Goal: Task Accomplishment & Management: Complete application form

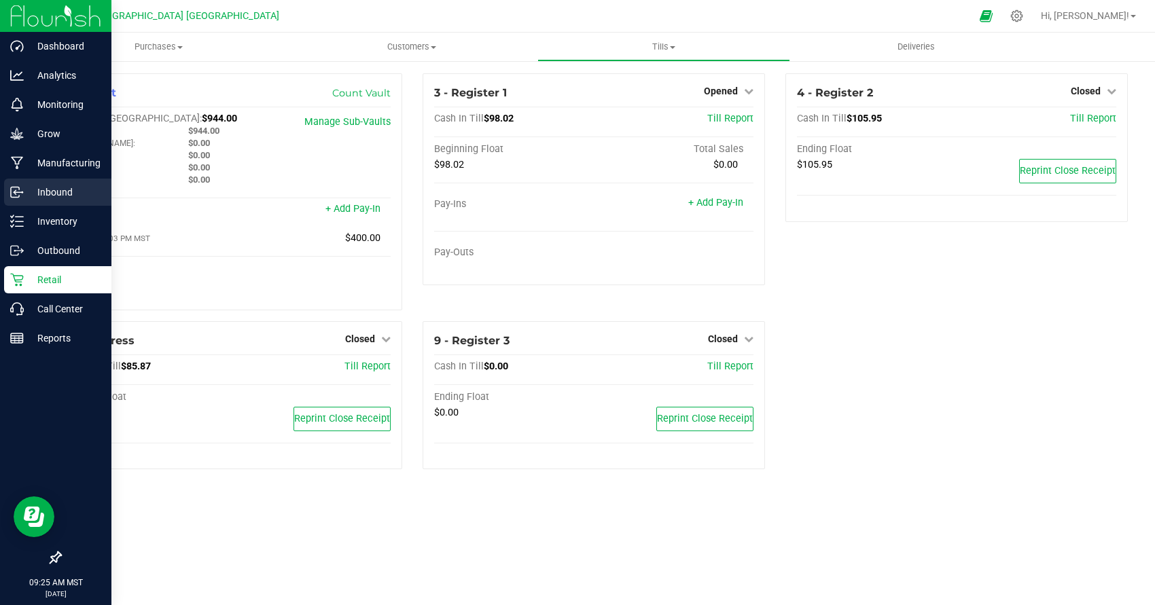
click at [56, 191] on p "Inbound" at bounding box center [64, 192] width 81 height 16
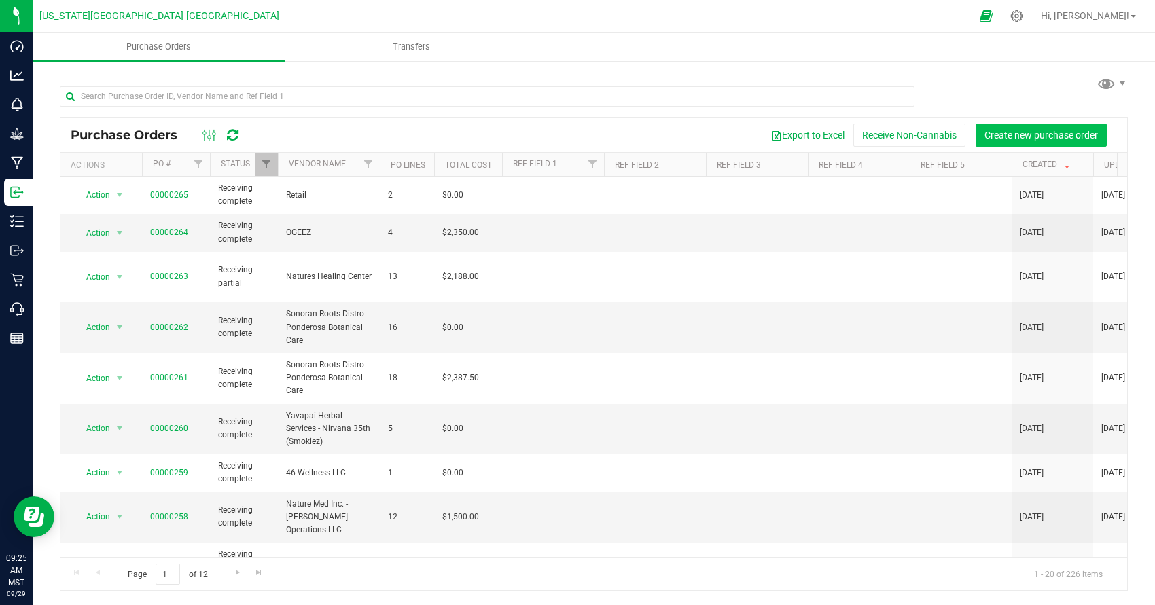
click at [1014, 138] on span "Create new purchase order" at bounding box center [1040, 135] width 113 height 11
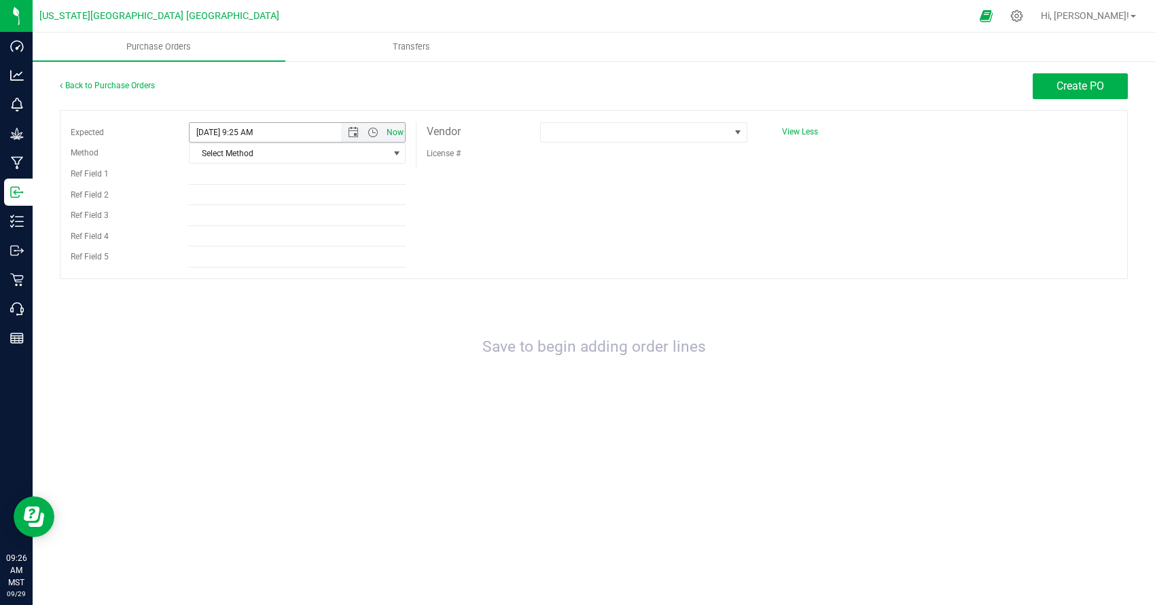
click at [399, 133] on span "Now" at bounding box center [394, 133] width 23 height 20
type input "[DATE] 9:26 AM"
click at [338, 160] on span "Select Method" at bounding box center [288, 153] width 198 height 19
click at [285, 257] on li "Local Delivery" at bounding box center [296, 257] width 215 height 20
click at [600, 134] on span at bounding box center [635, 132] width 188 height 19
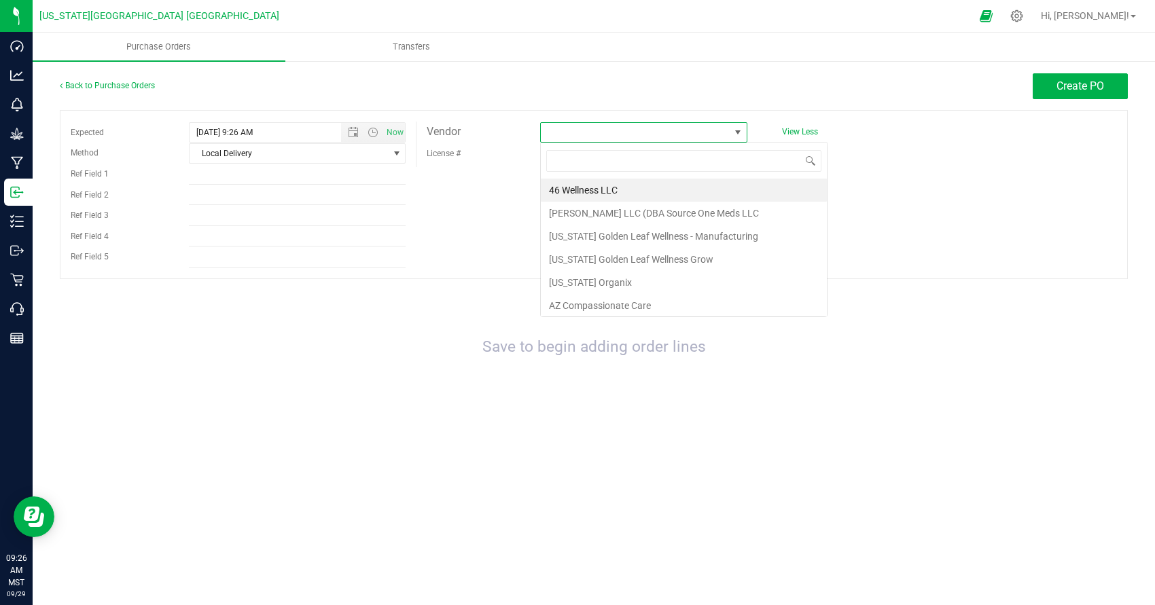
scroll to position [20, 206]
type input "46"
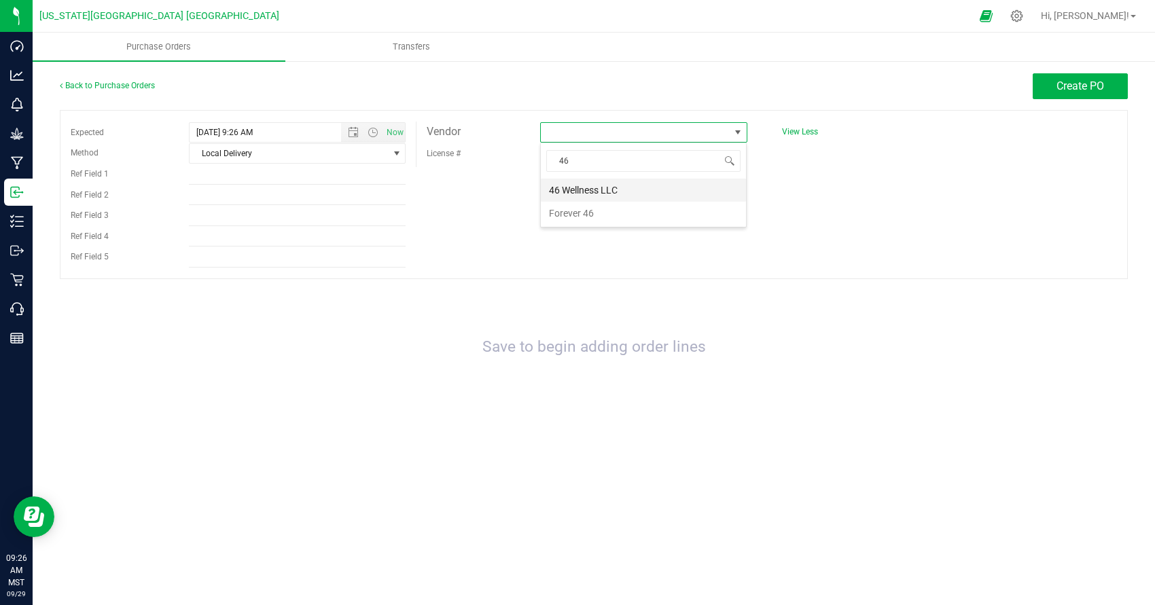
click at [644, 188] on li "46 Wellness LLC" at bounding box center [643, 190] width 205 height 23
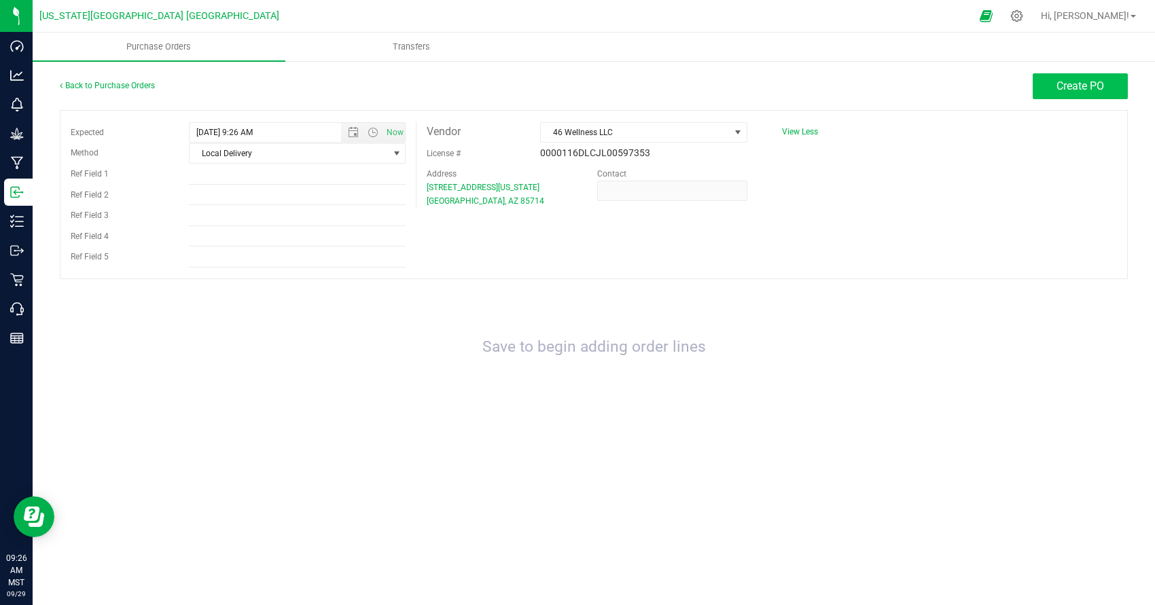
click at [1041, 82] on button "Create PO" at bounding box center [1079, 86] width 95 height 26
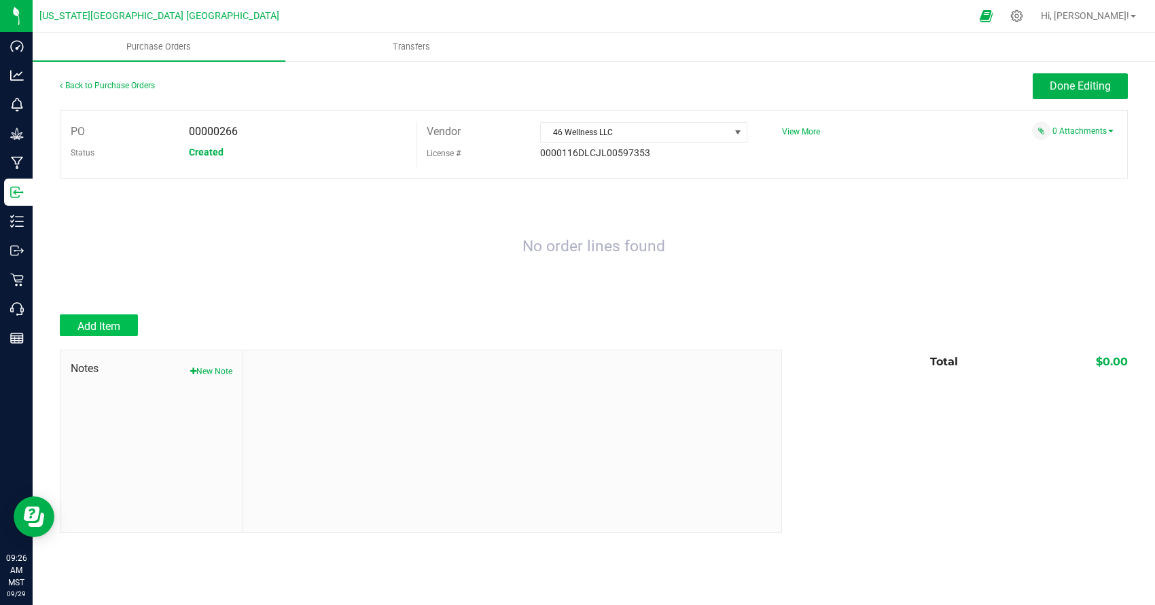
click at [134, 323] on button "Add Item" at bounding box center [99, 325] width 78 height 22
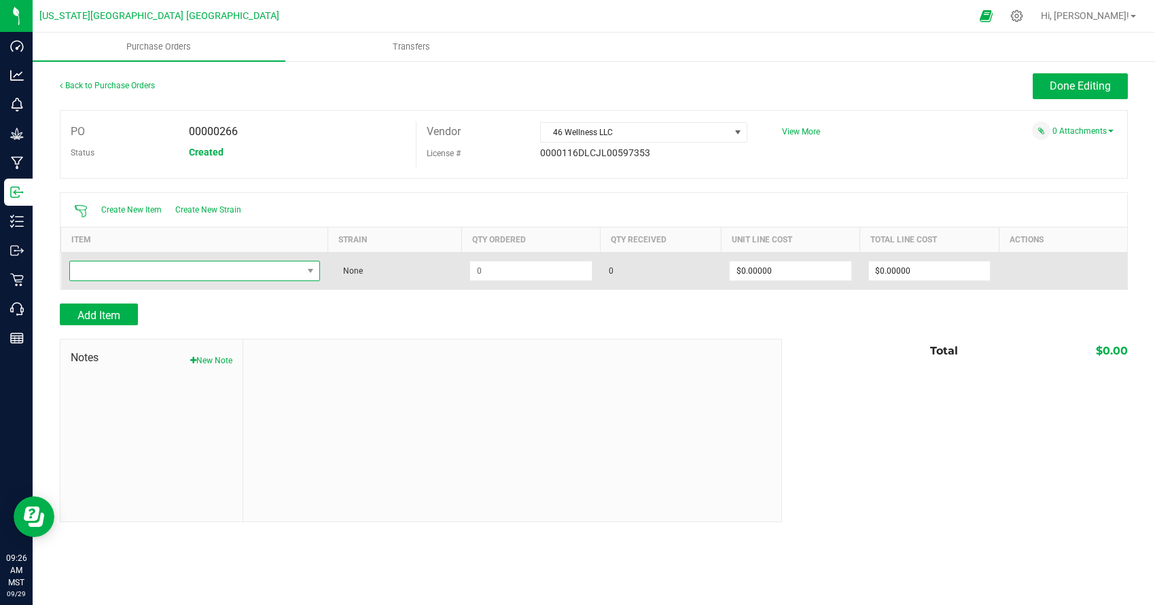
click at [158, 275] on span "NO DATA FOUND" at bounding box center [186, 270] width 232 height 19
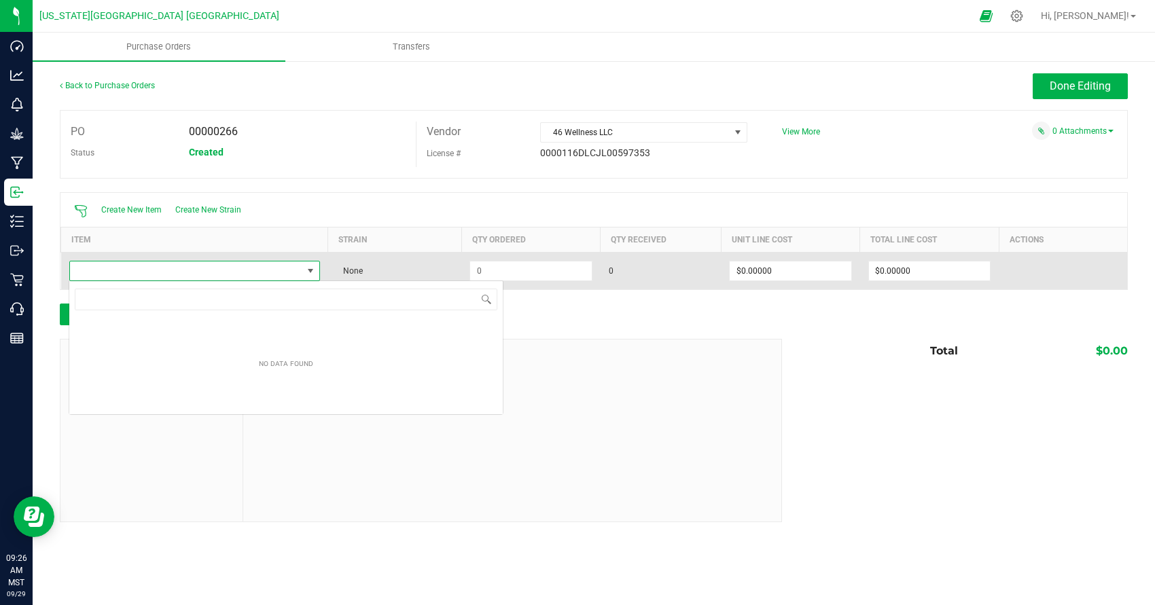
scroll to position [20, 251]
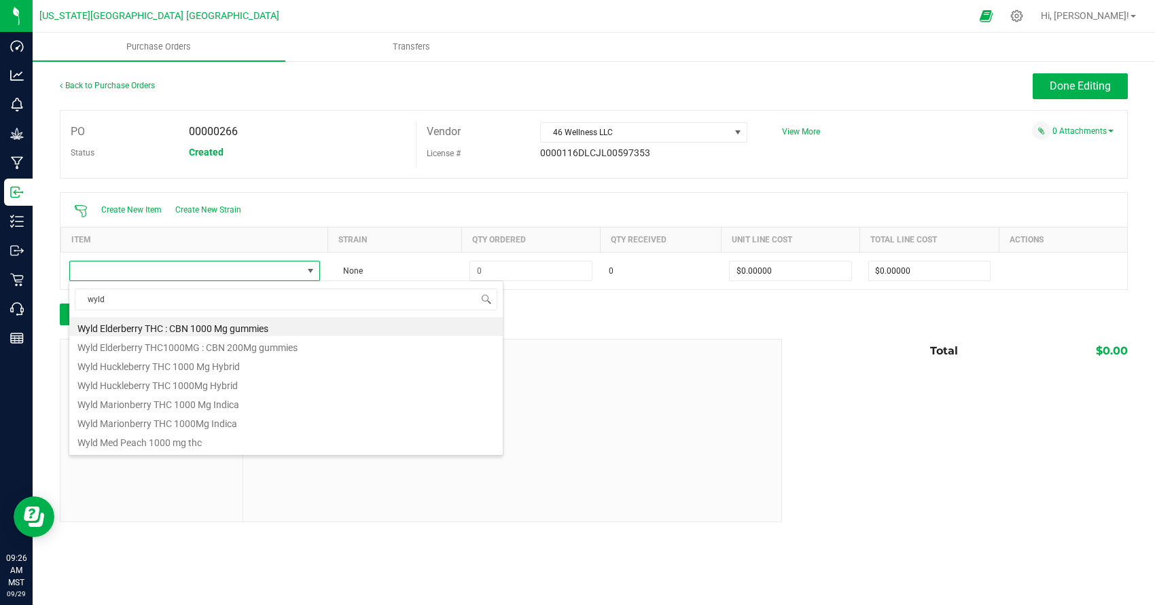
type input "Wyld"
drag, startPoint x: 132, startPoint y: 235, endPoint x: 219, endPoint y: 327, distance: 126.4
click at [219, 327] on li "Wyld Elderberry THC : CBN 1000 Mg gummies" at bounding box center [285, 326] width 433 height 19
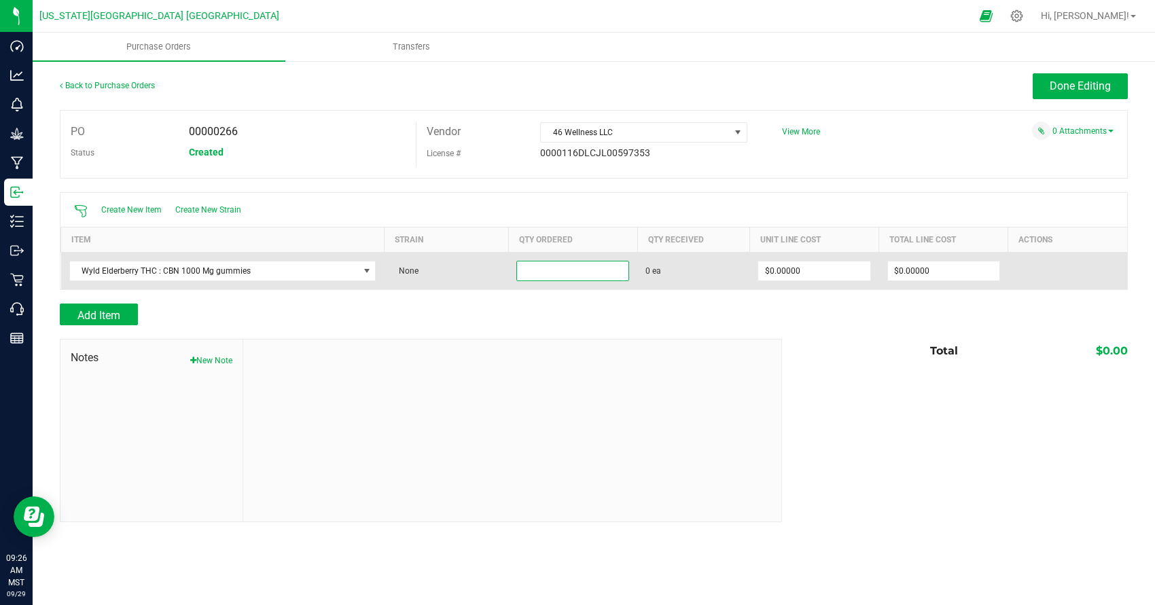
click at [543, 268] on input at bounding box center [572, 270] width 111 height 19
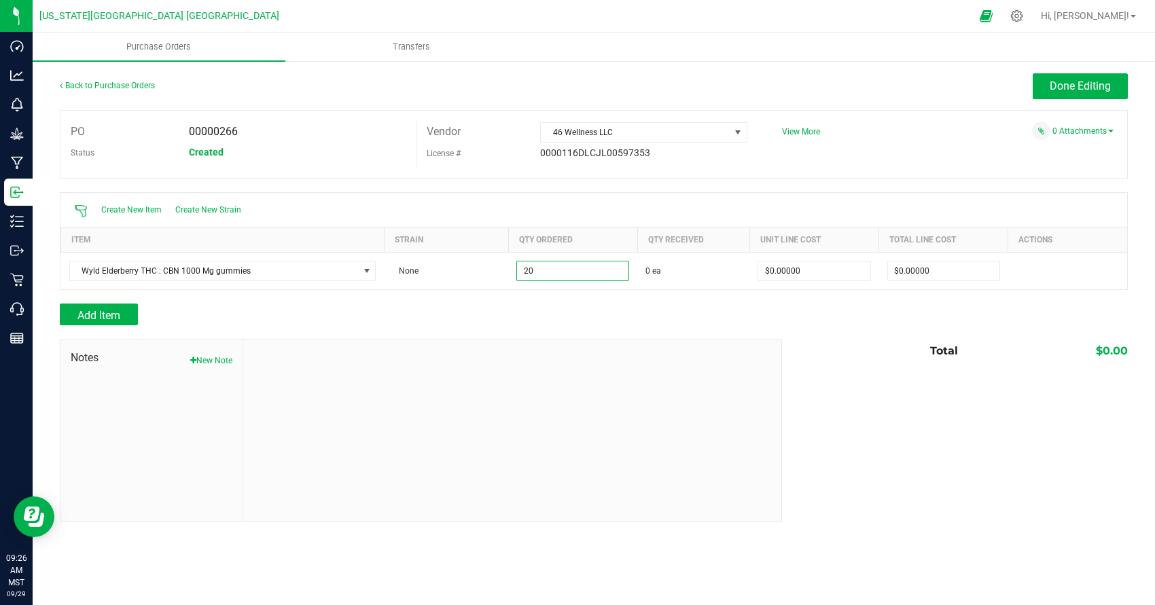
type input "20 ea"
click at [841, 387] on div "Notes New Note Total $0.00" at bounding box center [594, 430] width 1068 height 183
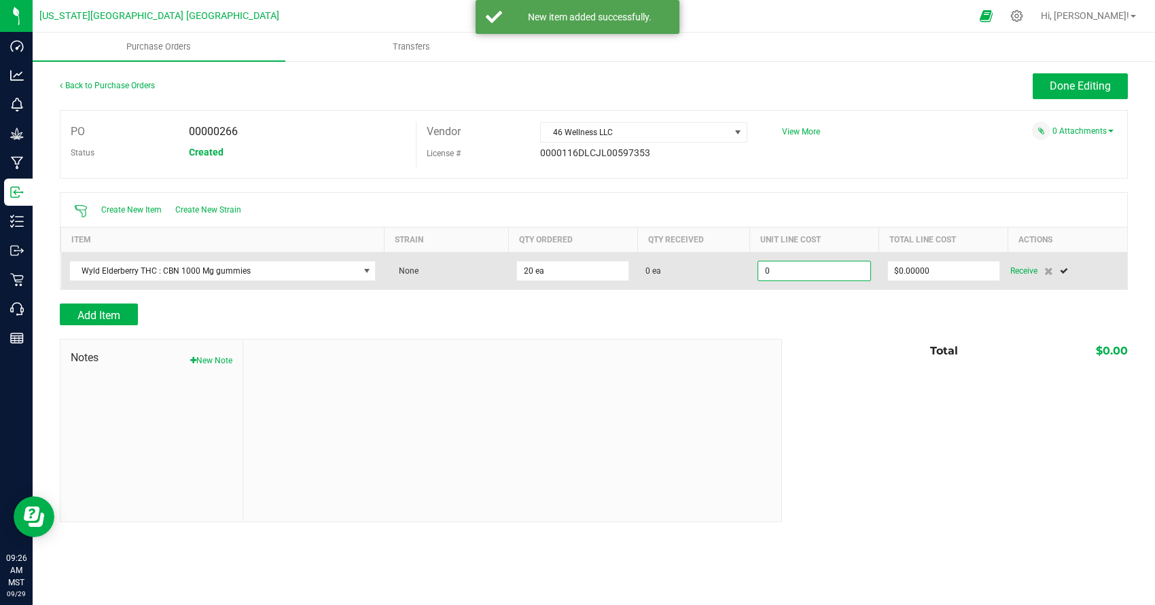
click at [786, 266] on input "0" at bounding box center [813, 270] width 111 height 19
drag, startPoint x: 785, startPoint y: 266, endPoint x: 765, endPoint y: 266, distance: 19.7
click at [765, 266] on input "0" at bounding box center [813, 270] width 111 height 19
type input "0"
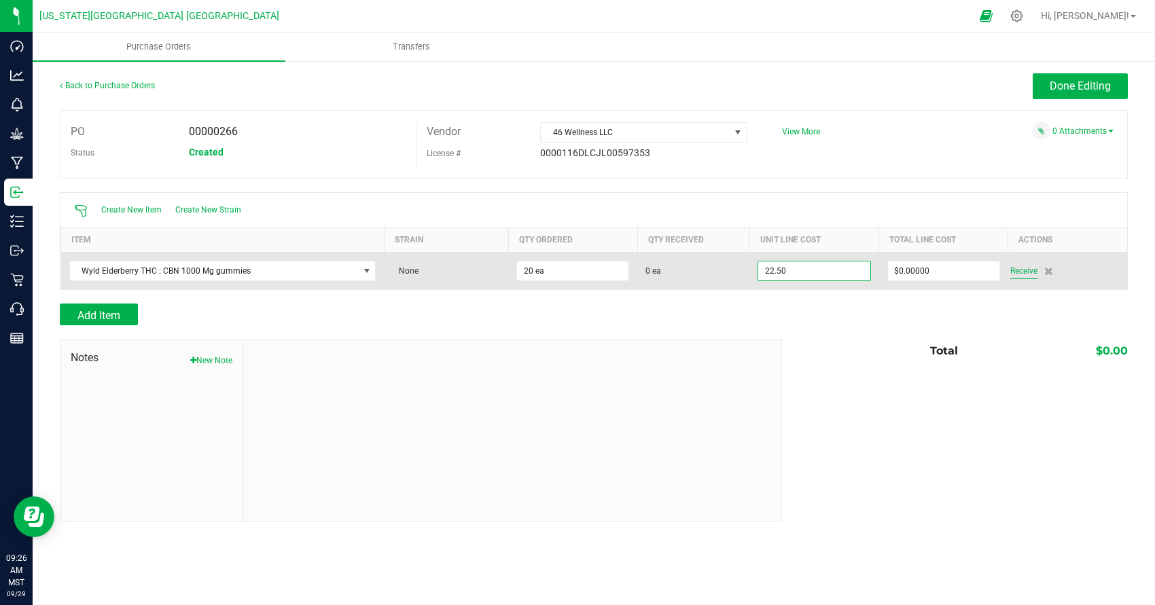
type input "$22.50000"
click at [1029, 268] on div "Receive" at bounding box center [1064, 271] width 109 height 16
type input "20"
type input "$450.00000"
click at [1032, 266] on span "Receive" at bounding box center [1023, 271] width 27 height 16
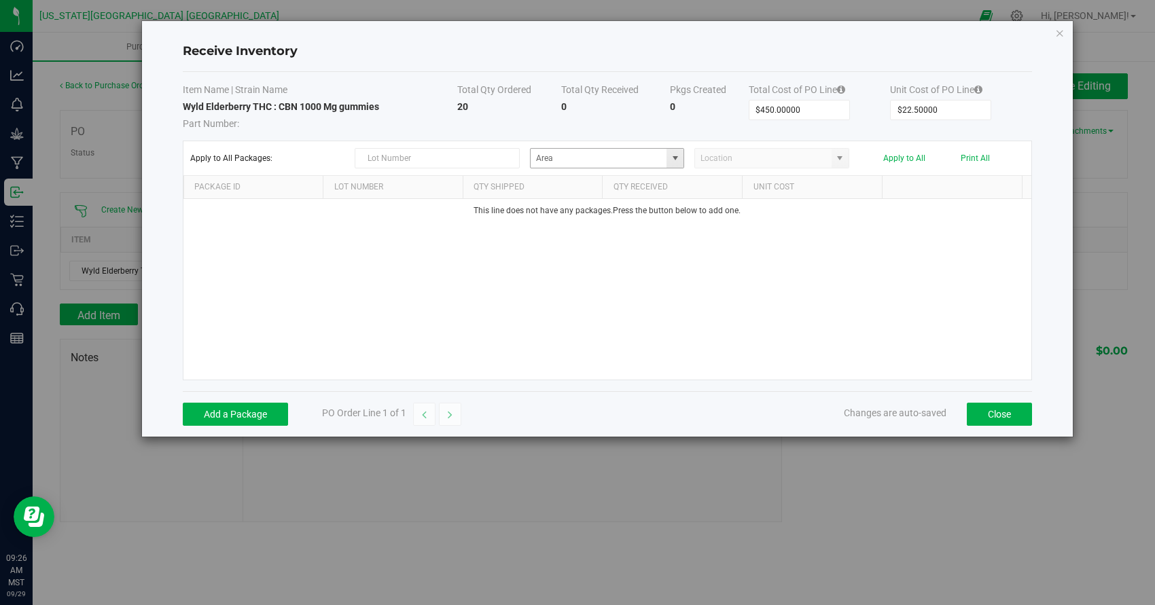
click at [672, 149] on span at bounding box center [607, 158] width 155 height 20
click at [670, 153] on span at bounding box center [675, 158] width 11 height 11
click at [613, 226] on li "Sales Floor General" at bounding box center [606, 228] width 153 height 23
type input "Sales Floor"
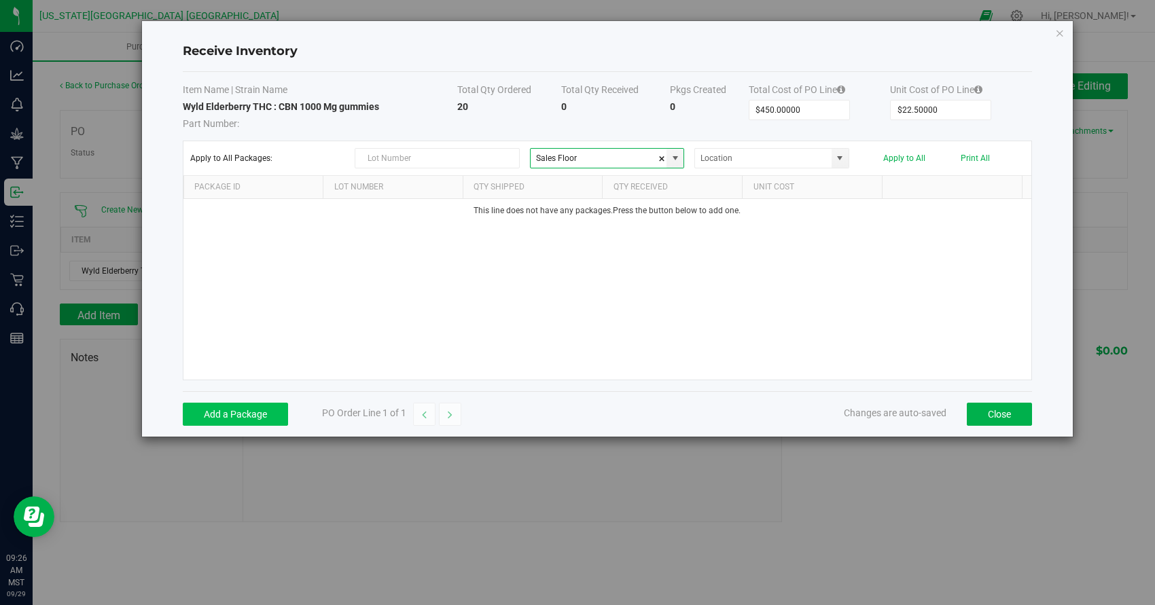
click at [236, 422] on button "Add a Package" at bounding box center [235, 414] width 105 height 23
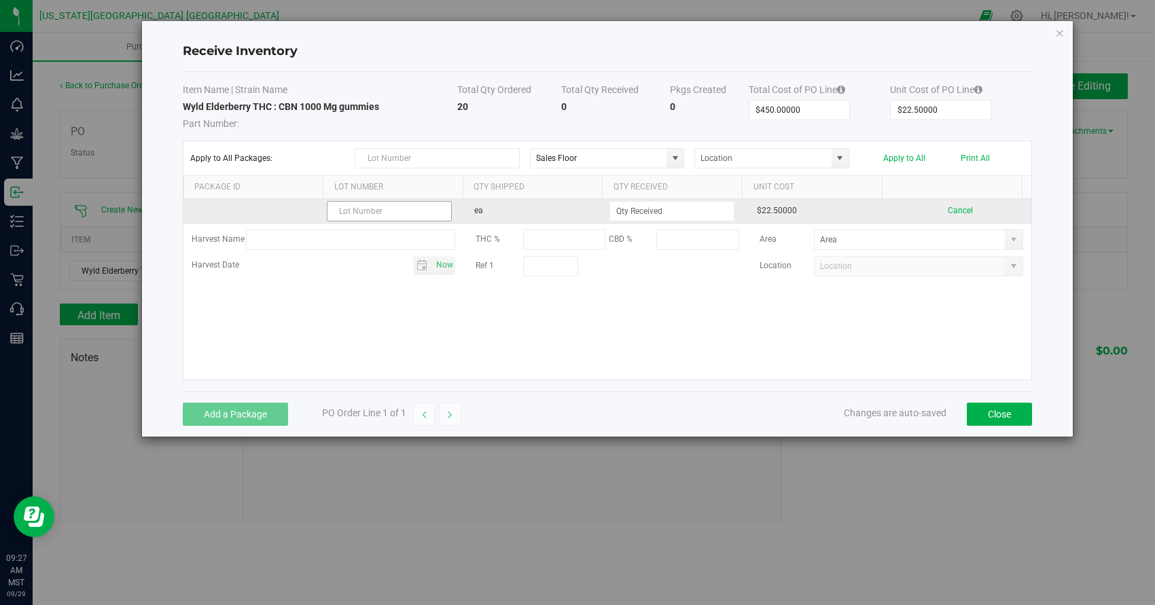
click at [411, 207] on input "text" at bounding box center [389, 211] width 125 height 20
type input "25082725 MFR"
click at [536, 218] on td "ea" at bounding box center [536, 211] width 141 height 25
click at [666, 213] on input at bounding box center [672, 211] width 124 height 19
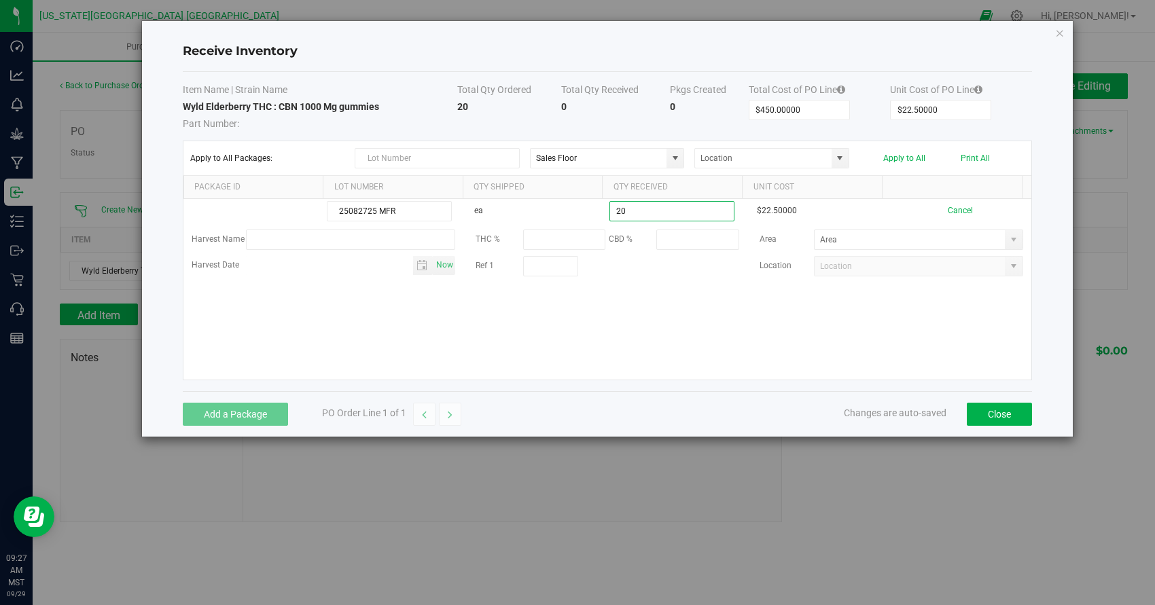
type input "20 ea"
click at [666, 320] on kendo-grid-list "25082725 MFR ea 20 ea $22.50000 Cancel Harvest Name THC % CBD % Area Harvest Da…" at bounding box center [607, 289] width 848 height 181
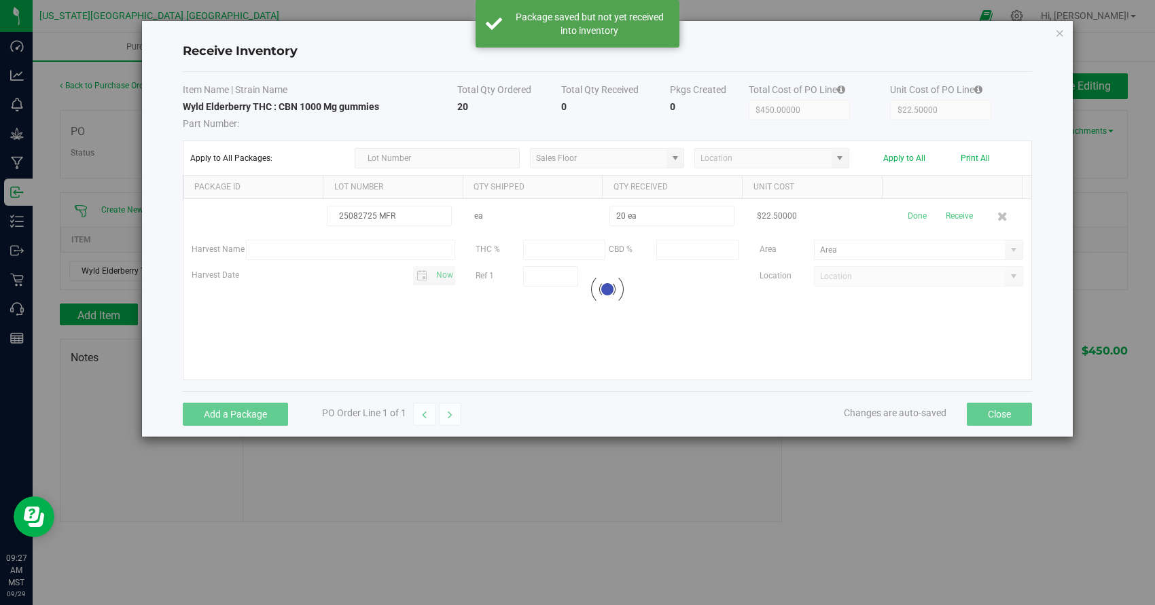
click at [954, 220] on div at bounding box center [607, 289] width 848 height 181
click at [952, 216] on button "Receive" at bounding box center [958, 216] width 27 height 24
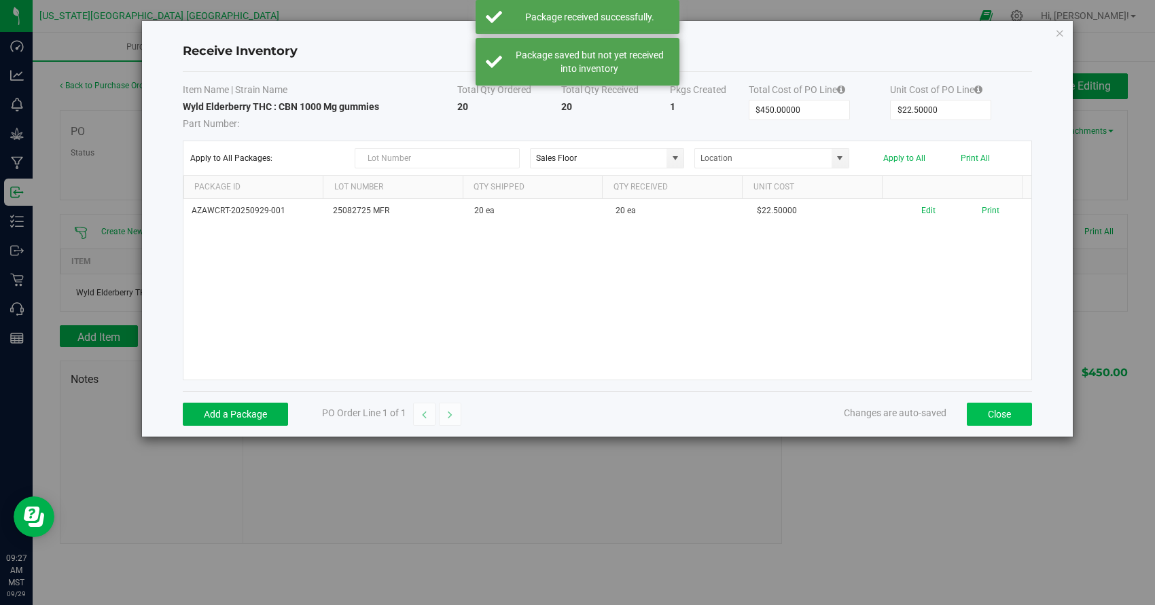
click at [996, 410] on button "Close" at bounding box center [998, 414] width 65 height 23
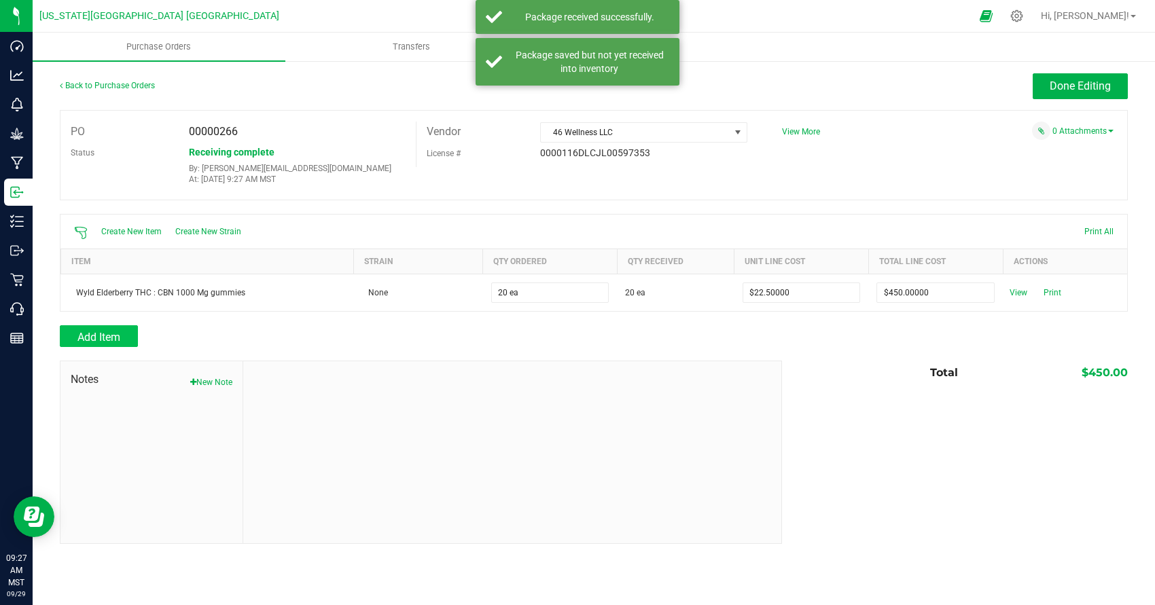
click at [117, 338] on span "Add Item" at bounding box center [98, 337] width 43 height 13
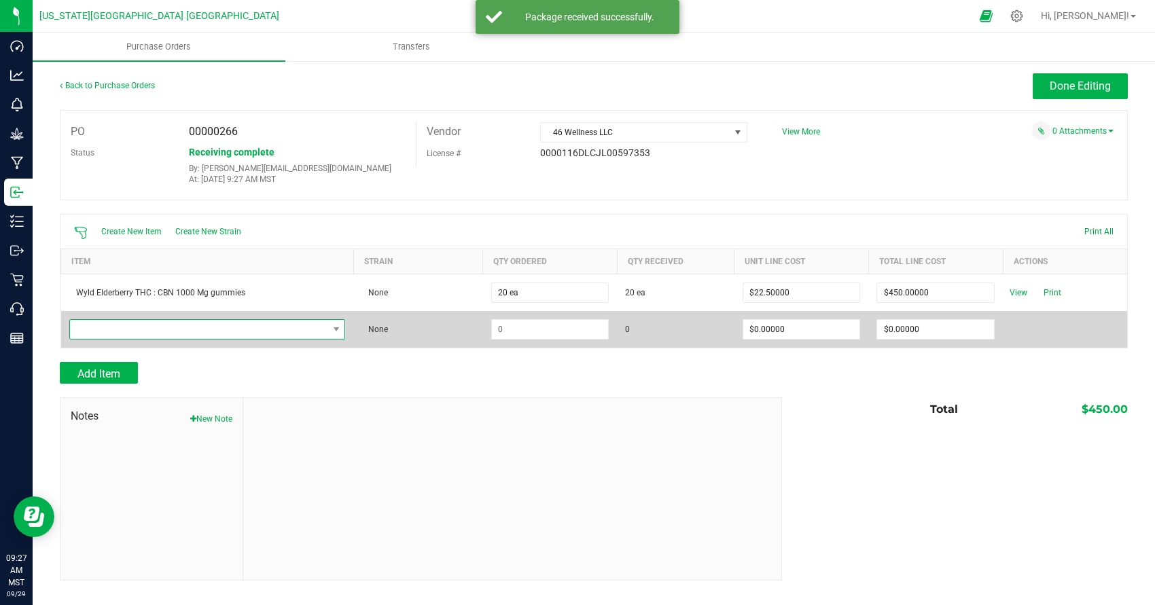
click at [117, 328] on span "NO DATA FOUND" at bounding box center [199, 329] width 258 height 19
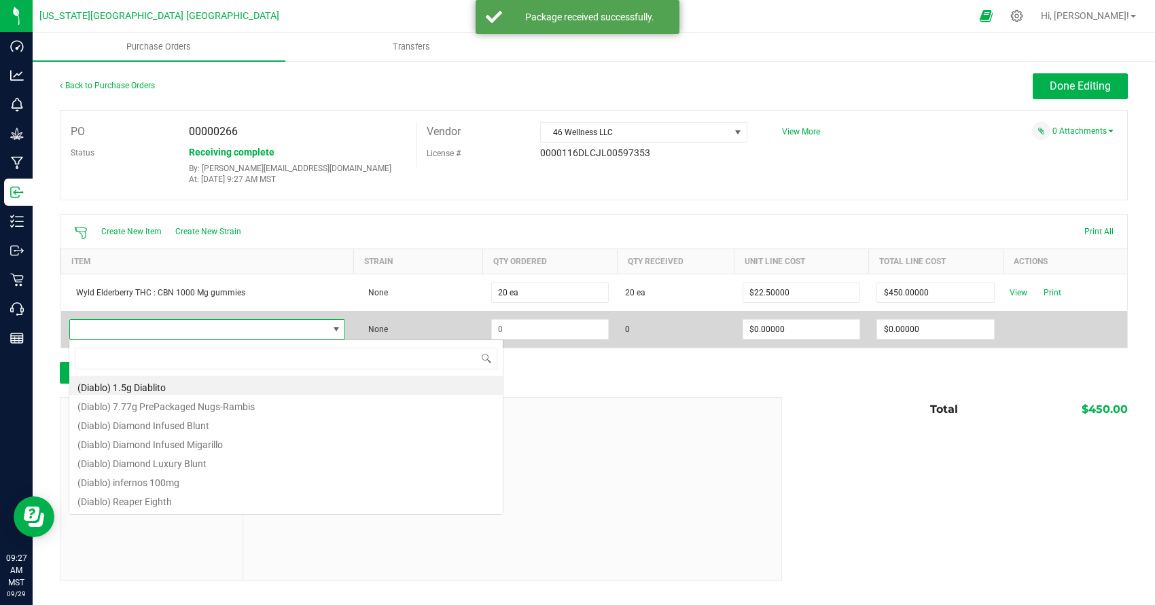
scroll to position [20, 271]
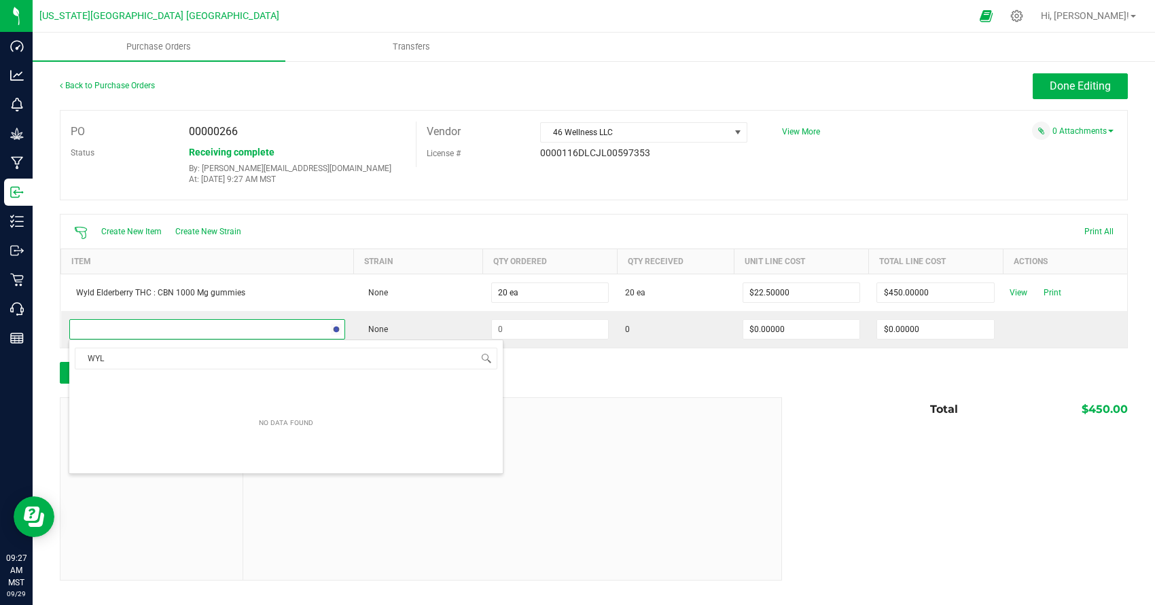
type input "WYLD"
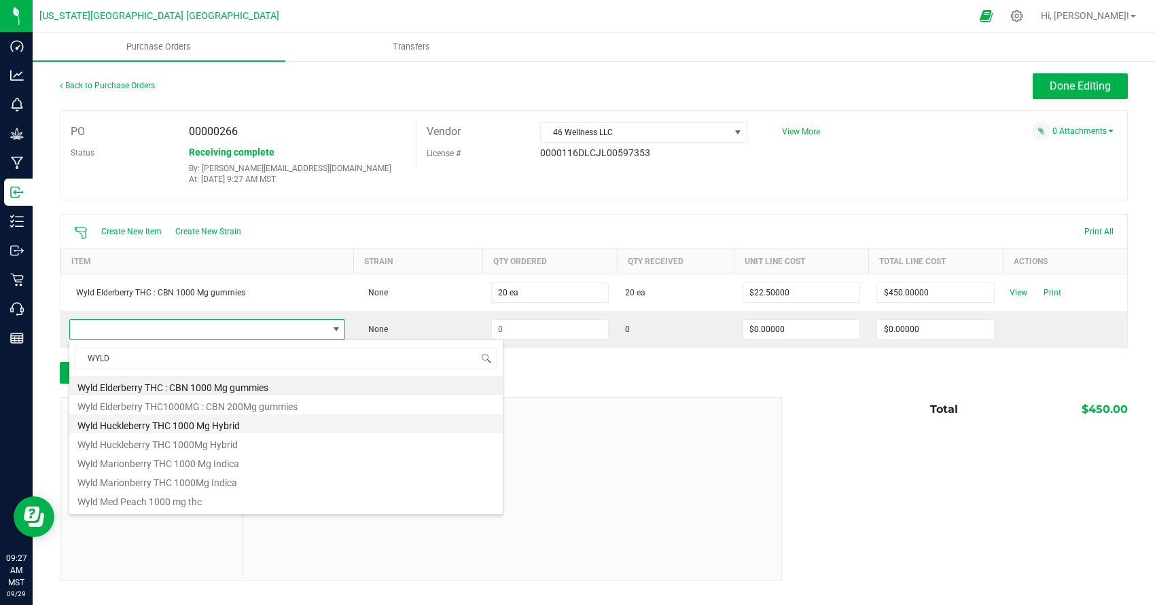
scroll to position [73, 0]
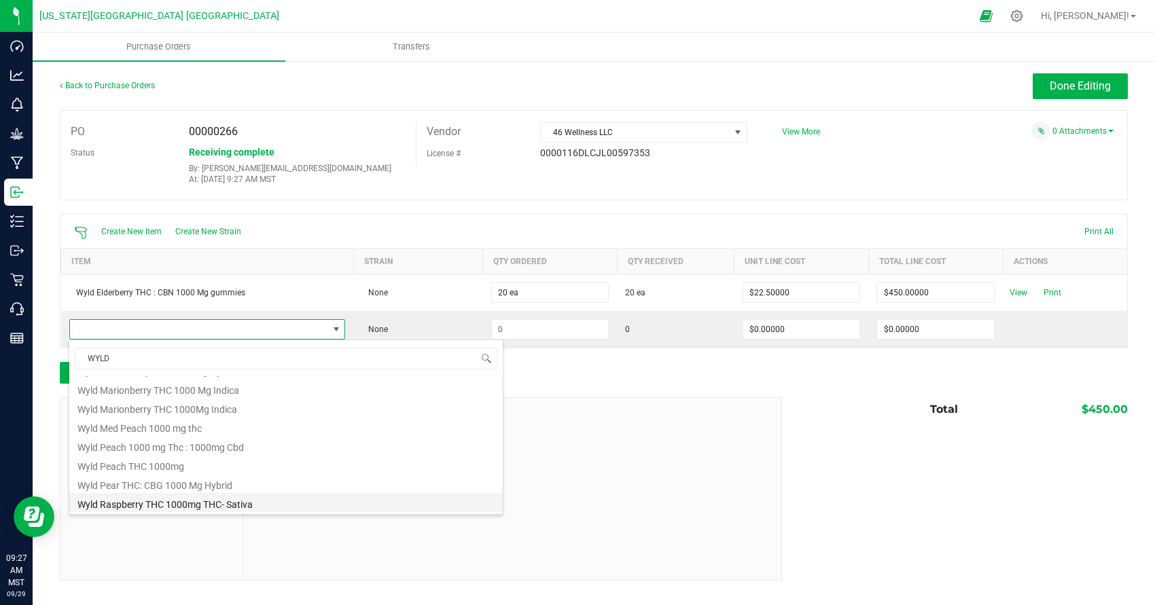
click at [213, 505] on li "Wyld Raspberry THC 1000mg THC- Sativa" at bounding box center [285, 502] width 433 height 19
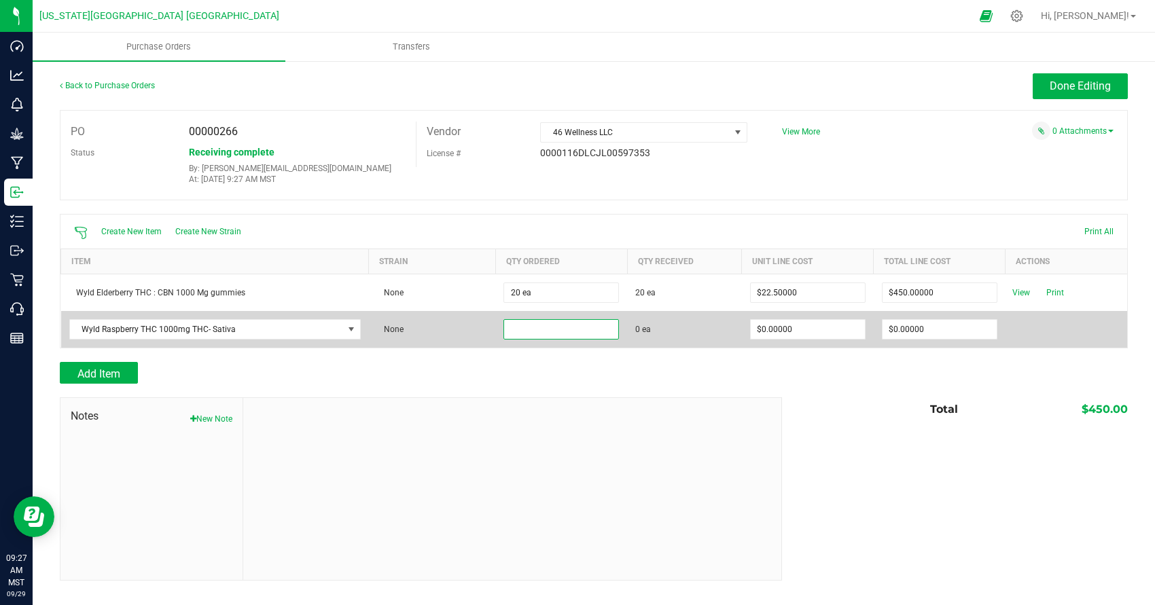
click at [539, 327] on input at bounding box center [561, 329] width 114 height 19
type input "20 ea"
click at [803, 327] on input "0" at bounding box center [807, 329] width 114 height 19
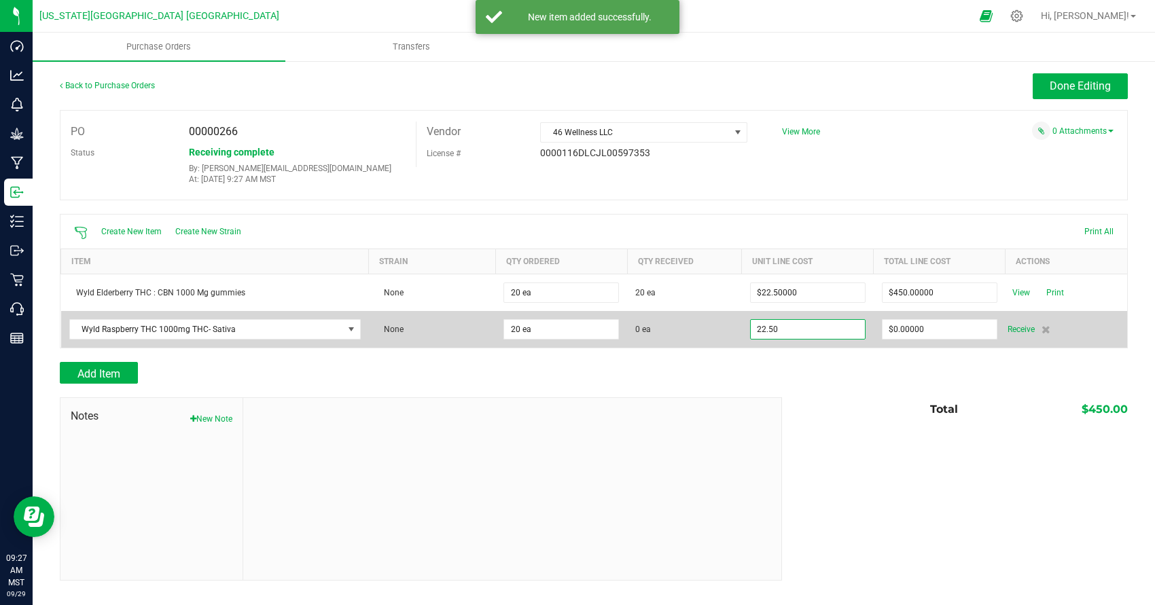
type input "$22.50000"
drag, startPoint x: 1026, startPoint y: 342, endPoint x: 1019, endPoint y: 333, distance: 11.6
click at [1023, 338] on td "Receive" at bounding box center [1066, 329] width 122 height 37
type input "20"
type input "$450.00000"
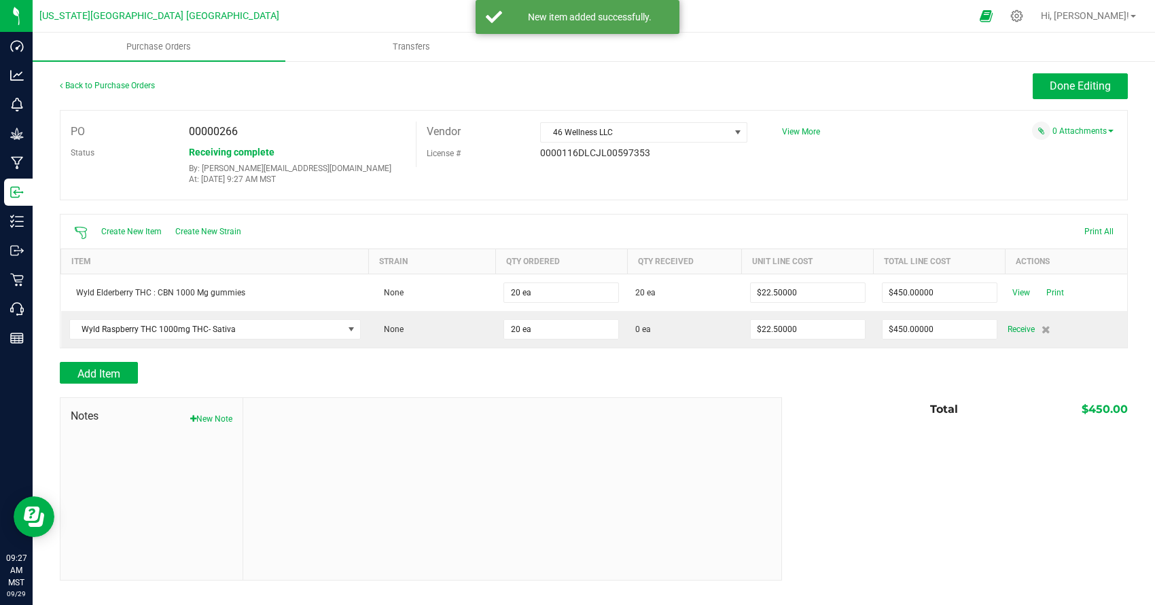
click at [1018, 333] on span "Receive" at bounding box center [1020, 329] width 27 height 16
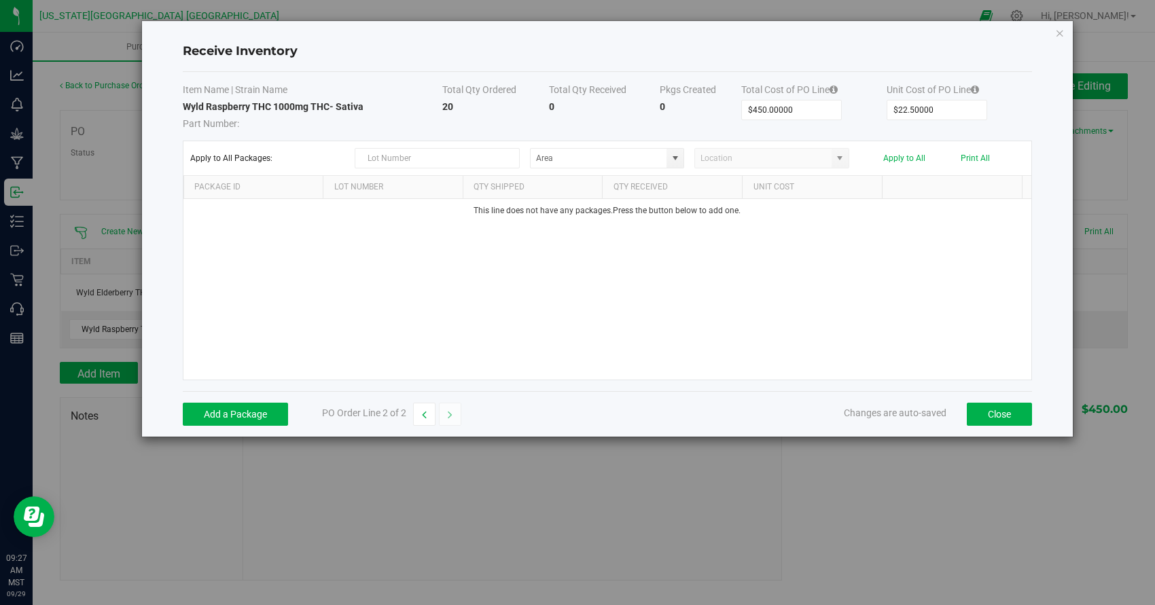
click at [686, 151] on div "Apply to All Packages: Apply to All Print All" at bounding box center [607, 158] width 834 height 20
click at [681, 155] on span at bounding box center [674, 158] width 17 height 19
click at [647, 217] on li "Sales Floor General" at bounding box center [606, 228] width 153 height 23
type input "Sales Floor"
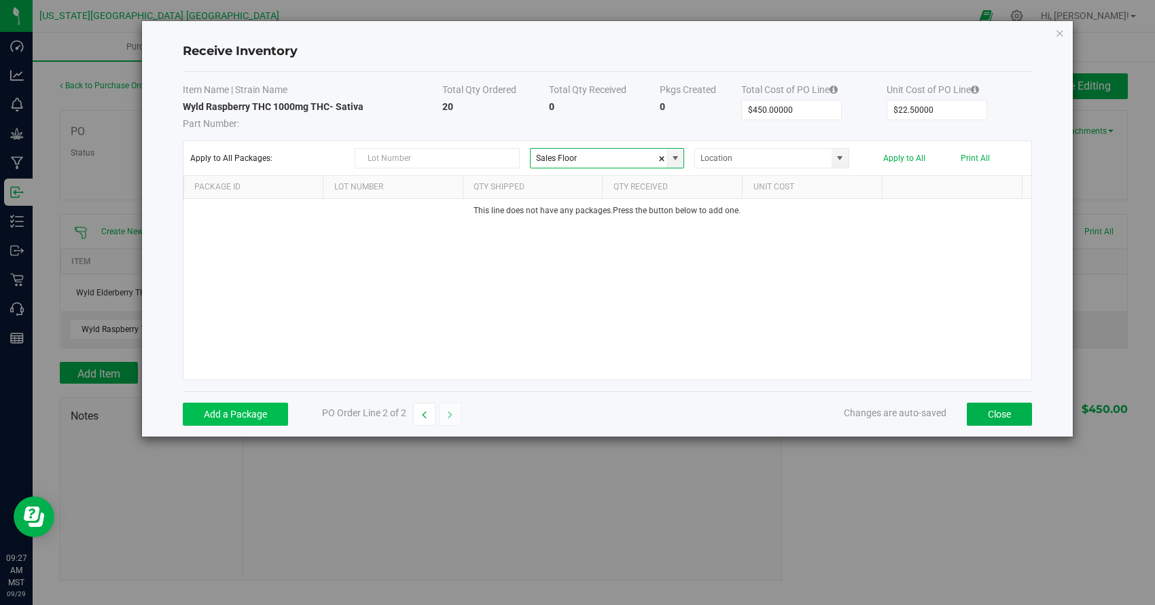
click at [249, 423] on button "Add a Package" at bounding box center [235, 414] width 105 height 23
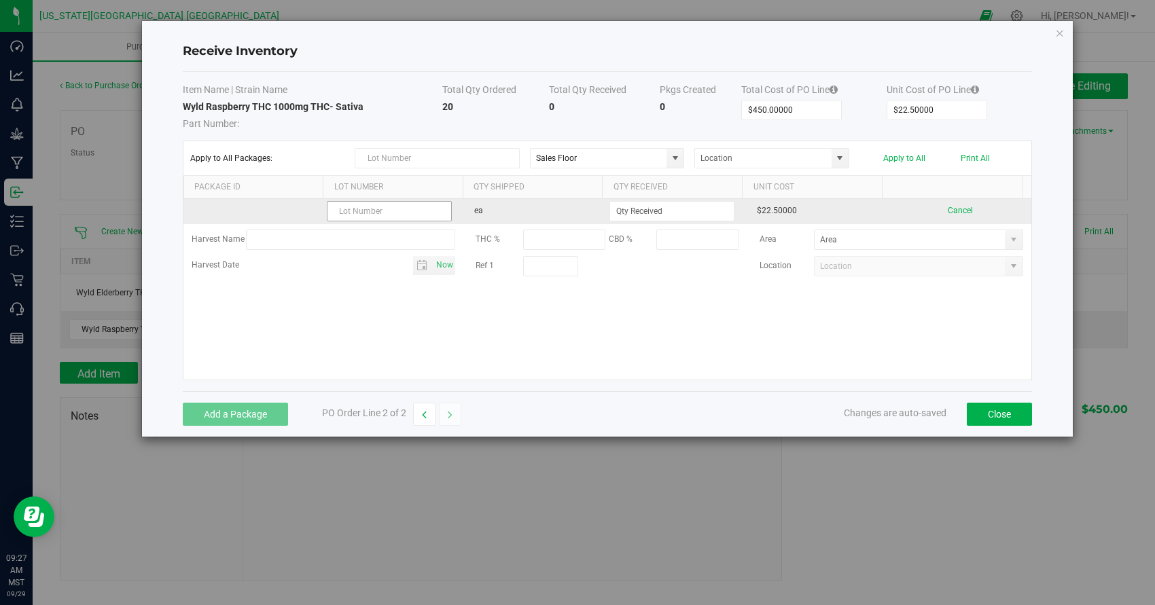
click at [386, 213] on input "text" at bounding box center [389, 211] width 125 height 20
drag, startPoint x: 383, startPoint y: 208, endPoint x: 259, endPoint y: 202, distance: 124.4
click at [259, 202] on tr "20107225 ea $22.50000 Cancel" at bounding box center [607, 211] width 848 height 25
type input "RB B126"
click at [659, 211] on input at bounding box center [672, 211] width 124 height 19
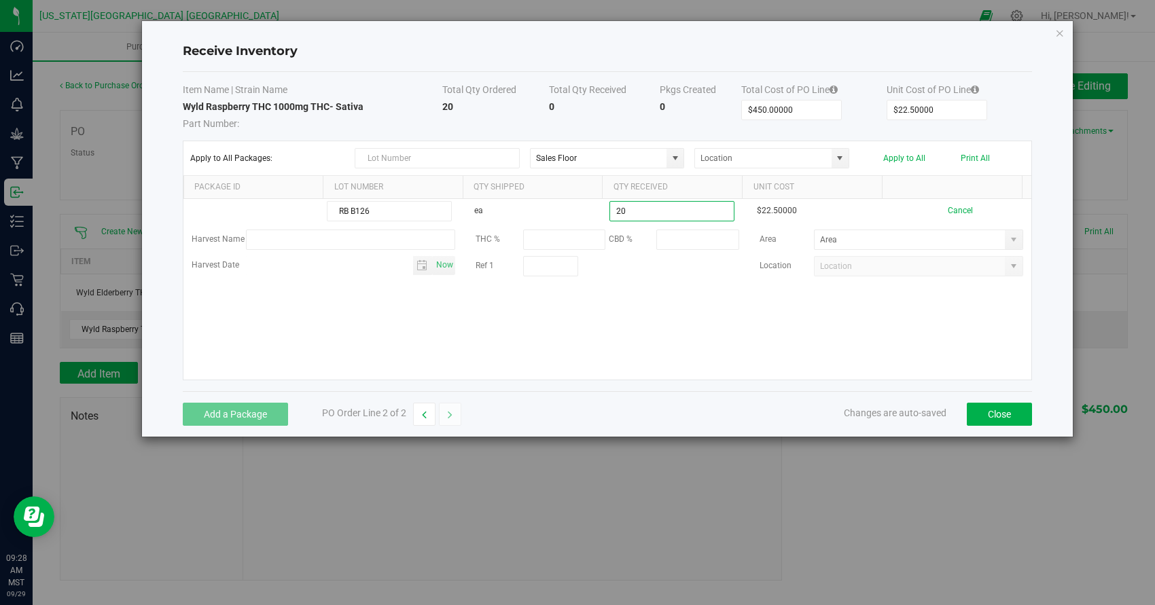
type input "20 ea"
click at [765, 366] on kendo-grid-list "RB B126 ea 20 ea $22.50000 Cancel Harvest Name THC % CBD % Area Harvest Date No…" at bounding box center [607, 289] width 848 height 181
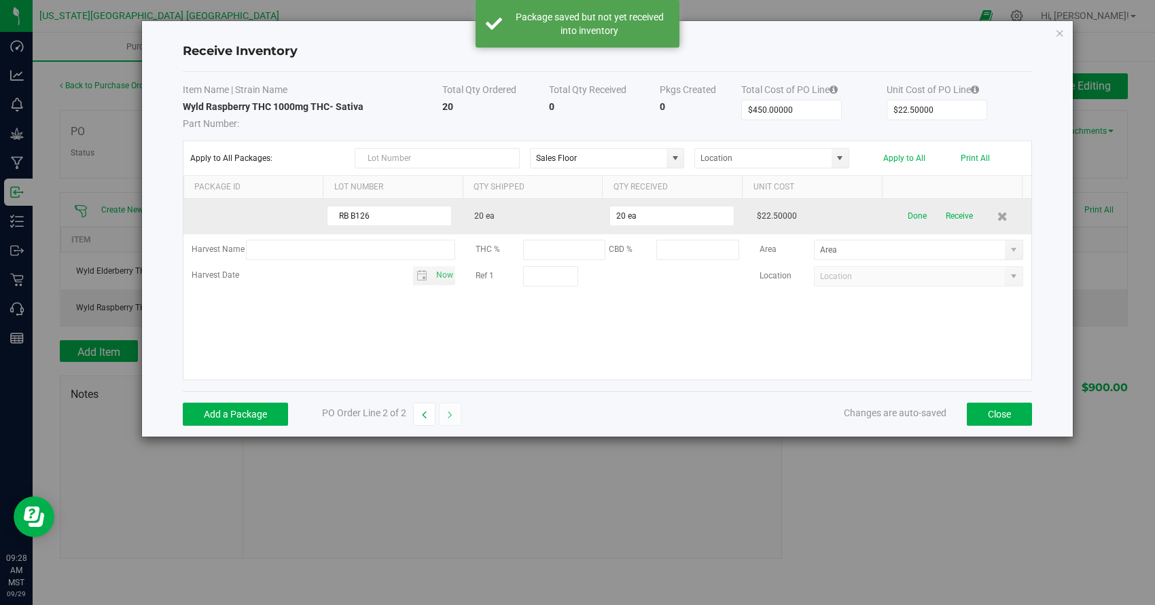
click at [960, 230] on td "Done Receive" at bounding box center [960, 216] width 141 height 35
click at [930, 200] on td "Done Receive" at bounding box center [960, 216] width 141 height 35
click at [945, 211] on button "Receive" at bounding box center [958, 216] width 27 height 24
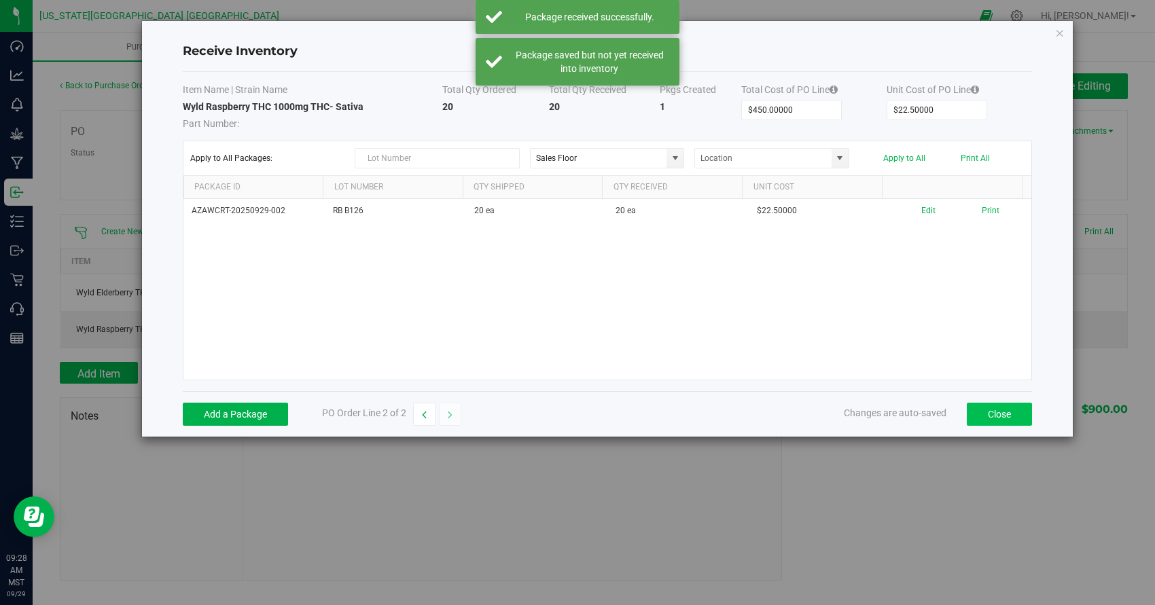
click at [993, 422] on button "Close" at bounding box center [998, 414] width 65 height 23
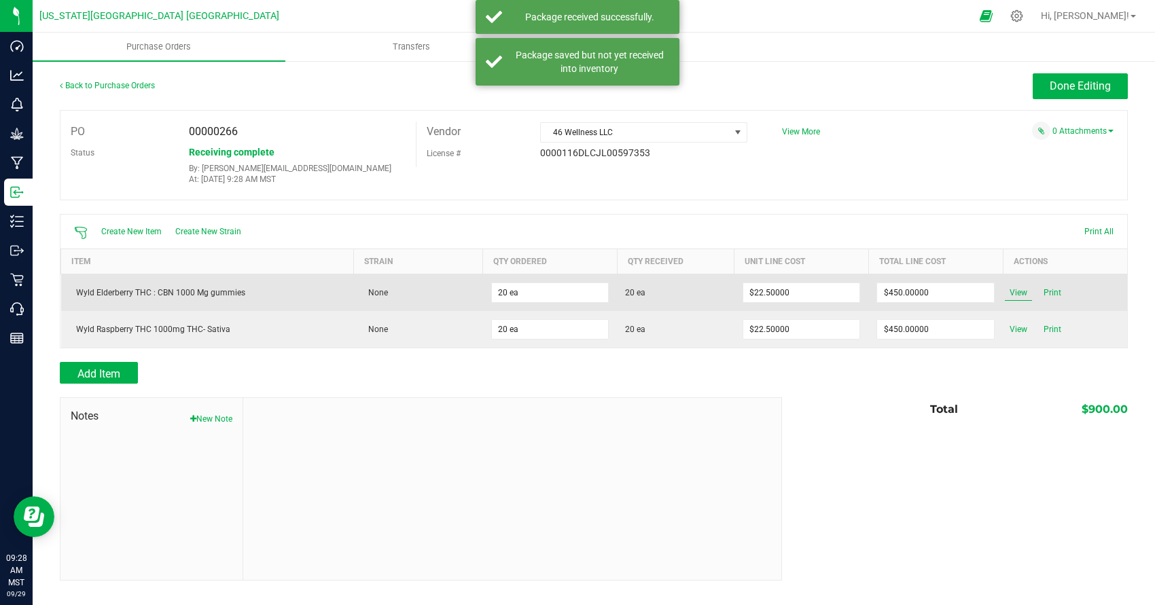
click at [1024, 294] on span "View" at bounding box center [1017, 293] width 27 height 16
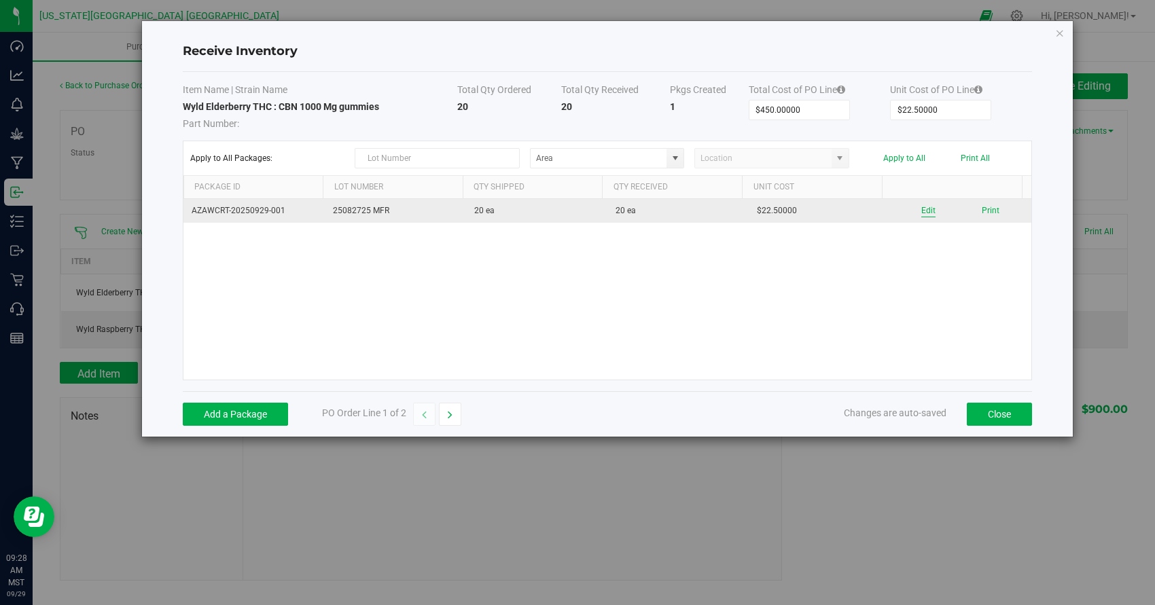
click at [921, 209] on button "Edit" at bounding box center [928, 210] width 14 height 13
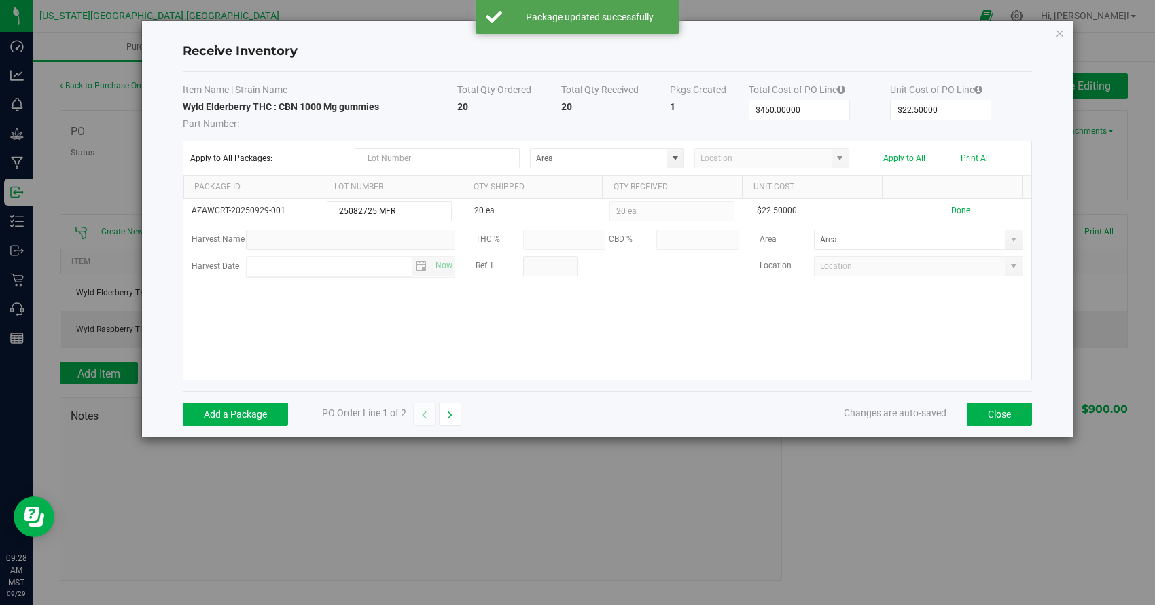
scroll to position [0, 1]
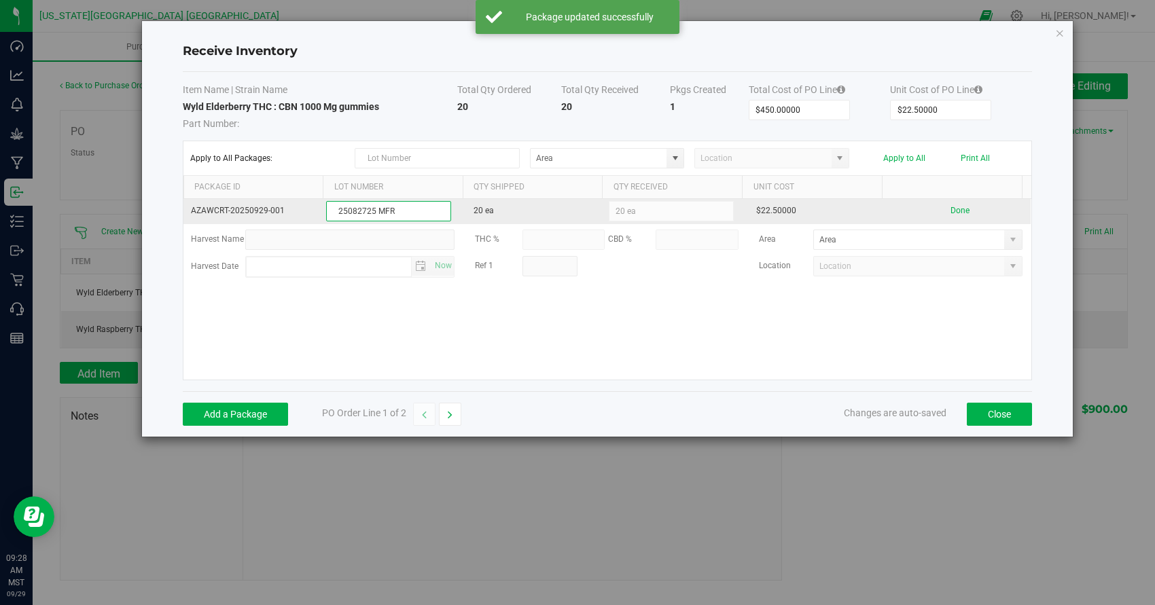
drag, startPoint x: 378, startPoint y: 205, endPoint x: 405, endPoint y: 210, distance: 27.6
click at [380, 205] on input "25082725 MFR" at bounding box center [388, 211] width 125 height 20
drag, startPoint x: 405, startPoint y: 210, endPoint x: 292, endPoint y: 202, distance: 113.7
click at [292, 202] on tr "AZAWCRT-20250929-001 25082725 MFR 20 ea 20 ea $22.50000 Done" at bounding box center [607, 211] width 848 height 25
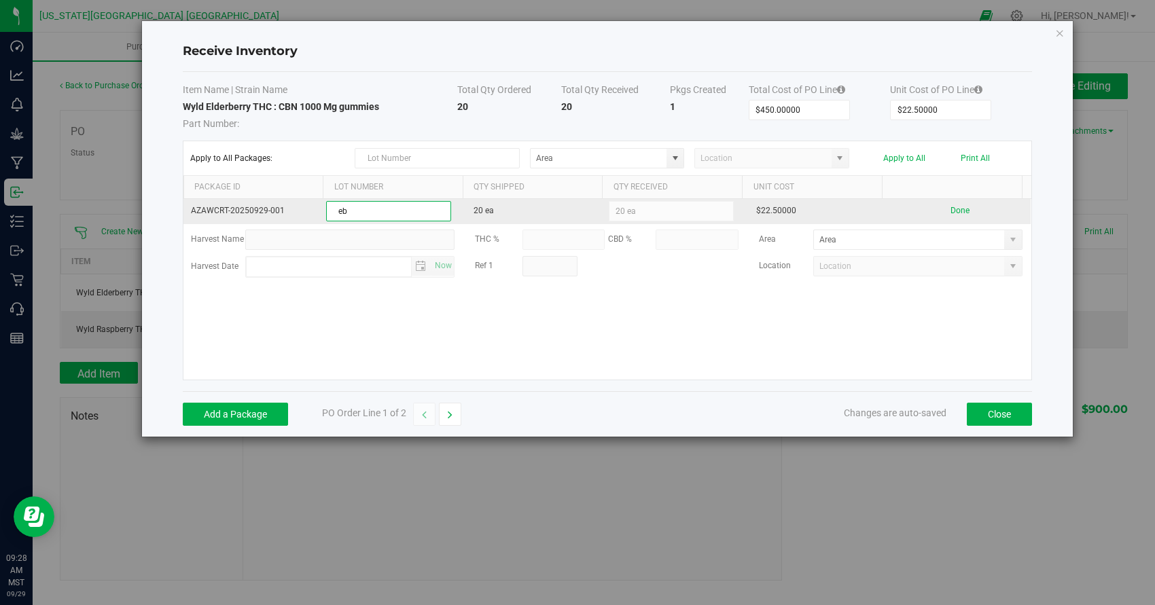
type input "e"
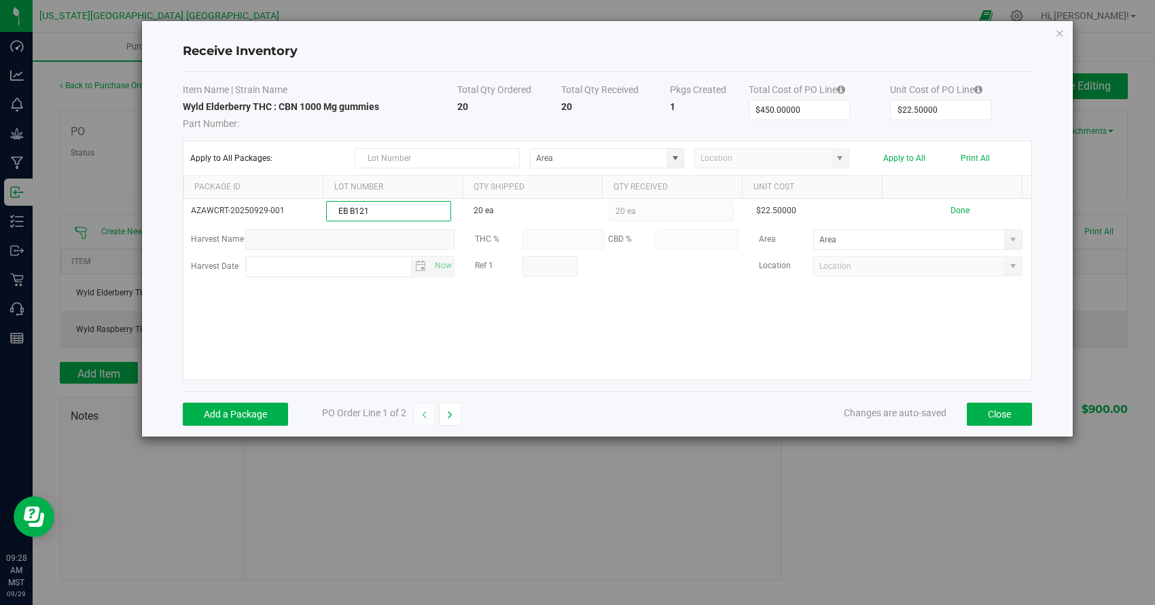
type input "EB B121"
click at [599, 334] on kendo-grid-list "AZAWCRT-20250929-001 EB B121 20 ea 20 ea $22.50000 Done Harvest Name THC % CBD …" at bounding box center [607, 289] width 848 height 181
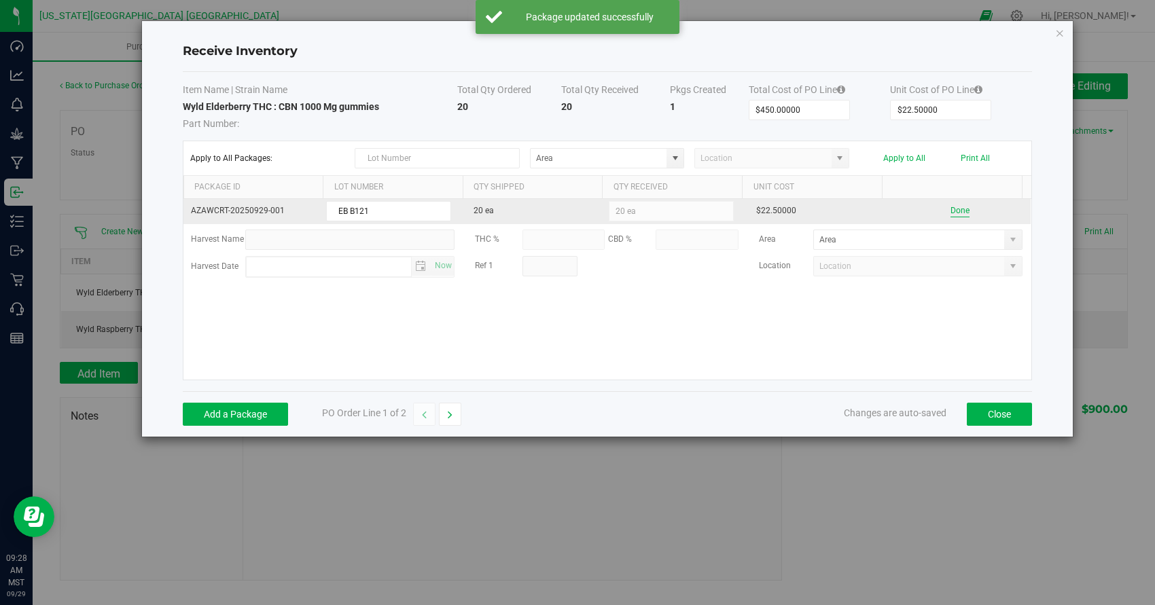
click at [950, 204] on button "Done" at bounding box center [959, 210] width 19 height 13
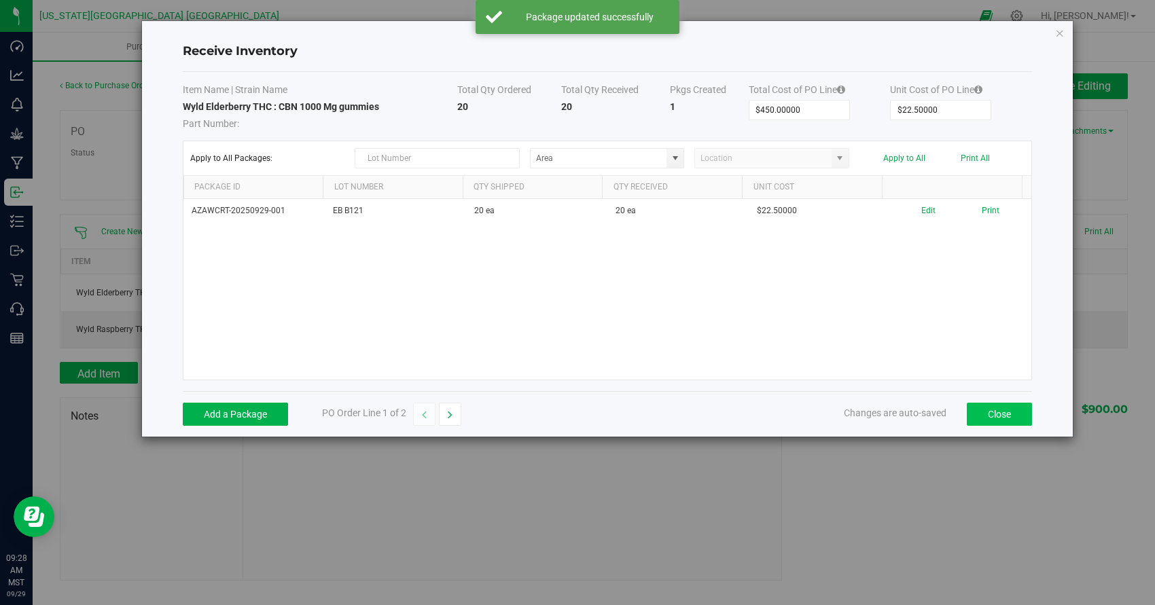
click at [994, 414] on button "Close" at bounding box center [998, 414] width 65 height 23
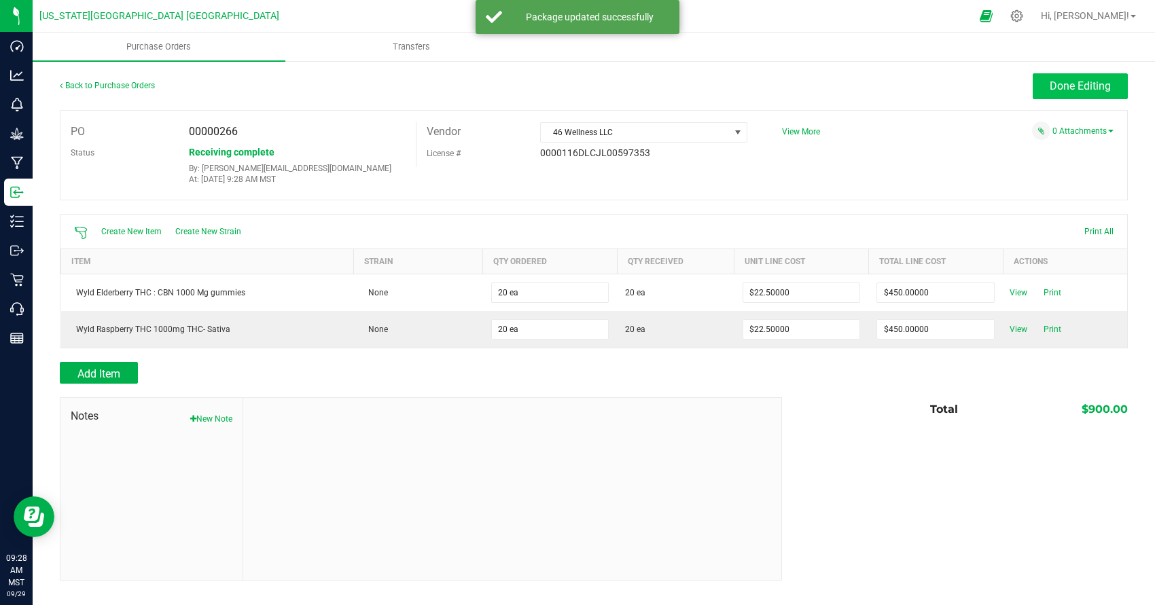
click at [1106, 81] on span "Done Editing" at bounding box center [1079, 85] width 61 height 13
